Goal: Task Accomplishment & Management: Complete application form

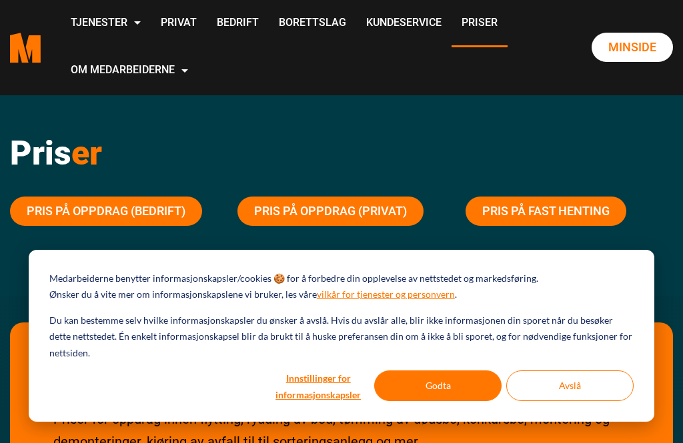
click at [431, 393] on button "Godta" at bounding box center [437, 386] width 127 height 31
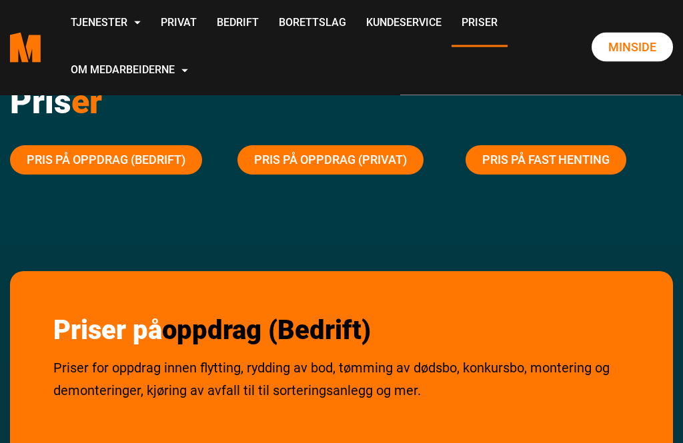
scroll to position [51, 0]
click at [371, 165] on link "Pris på oppdrag (Privat)" at bounding box center [330, 159] width 186 height 29
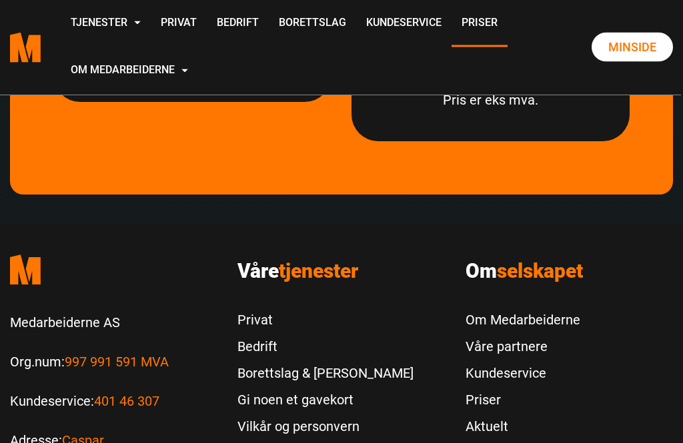
scroll to position [4256, 0]
click at [265, 307] on link "Privat" at bounding box center [325, 320] width 176 height 27
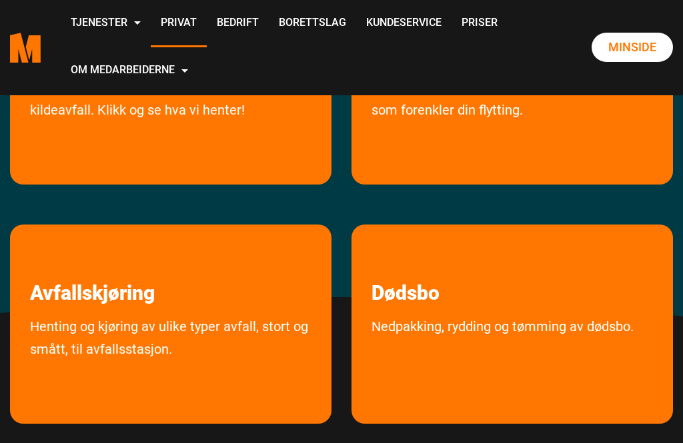
scroll to position [307, 0]
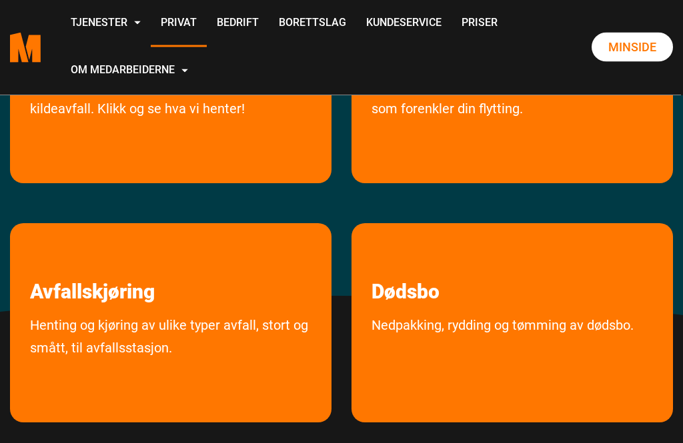
click at [135, 319] on div "Avfallskjøring Henting og kjøring av ulike typer avfall, stort og smått, til av…" at bounding box center [170, 323] width 321 height 199
click at [125, 305] on link "Avfallskjøring" at bounding box center [92, 264] width 165 height 81
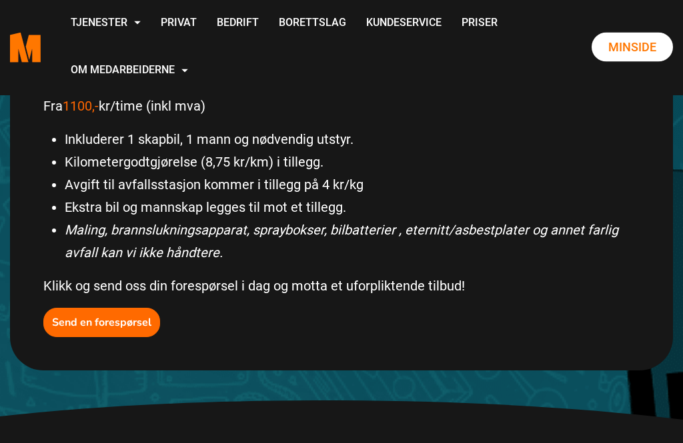
scroll to position [569, 0]
click at [111, 321] on b "Send en forespørsel" at bounding box center [101, 323] width 99 height 15
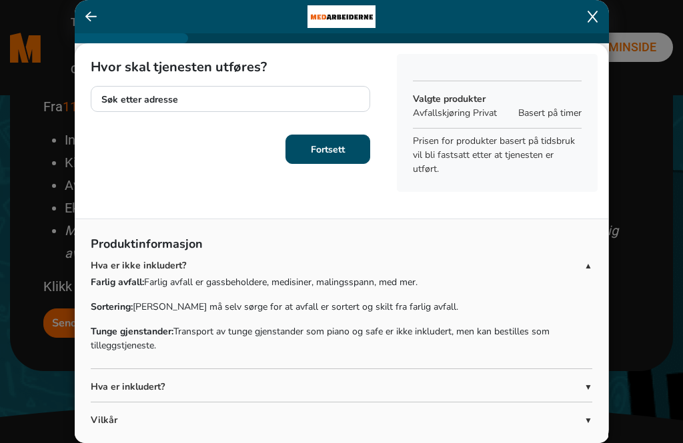
scroll to position [0, 0]
click at [588, 8] on div at bounding box center [342, 16] width 534 height 33
click at [594, 10] on div at bounding box center [342, 16] width 534 height 33
click at [589, 21] on icon at bounding box center [592, 16] width 10 height 13
